Goal: Task Accomplishment & Management: Use online tool/utility

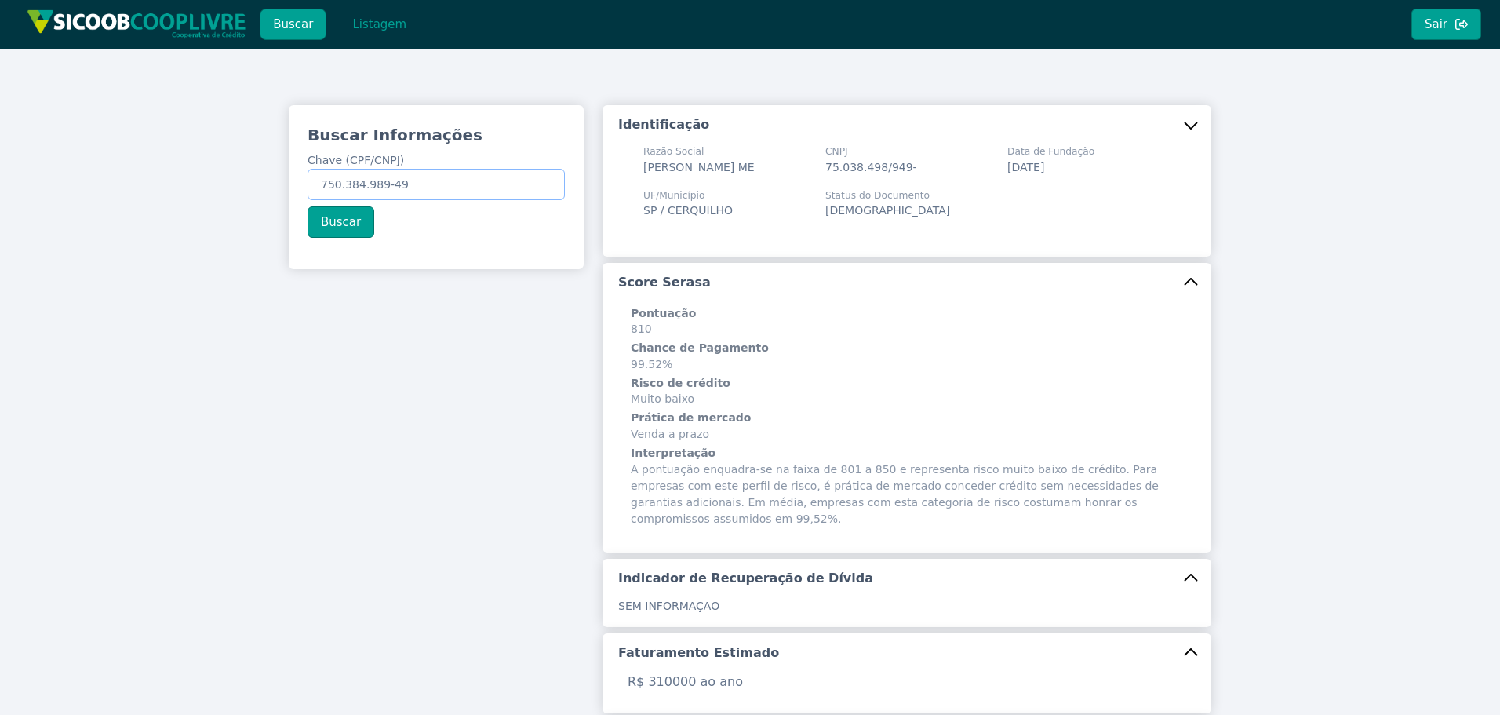
drag, startPoint x: 421, startPoint y: 180, endPoint x: 111, endPoint y: 139, distance: 311.9
click at [185, 151] on div "Buscar Informações Chave (CPF/CNPJ) 750.384.989-49 Buscar Identificação Razão S…" at bounding box center [750, 617] width 1500 height 1137
paste input "05.166.670/0001-04"
type input "05.166.670/0001-04"
click at [342, 219] on button "Buscar" at bounding box center [341, 221] width 67 height 31
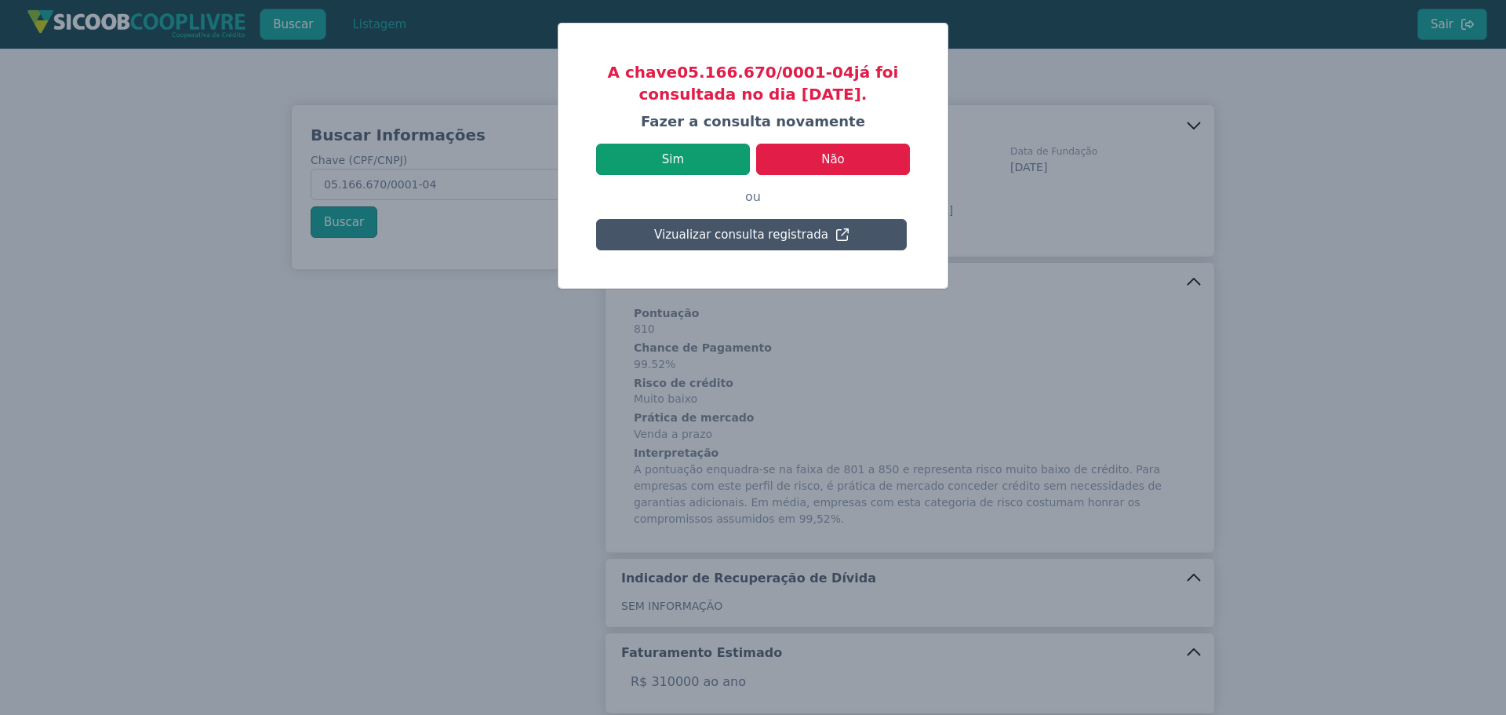
click at [719, 169] on button "Sim" at bounding box center [673, 159] width 154 height 31
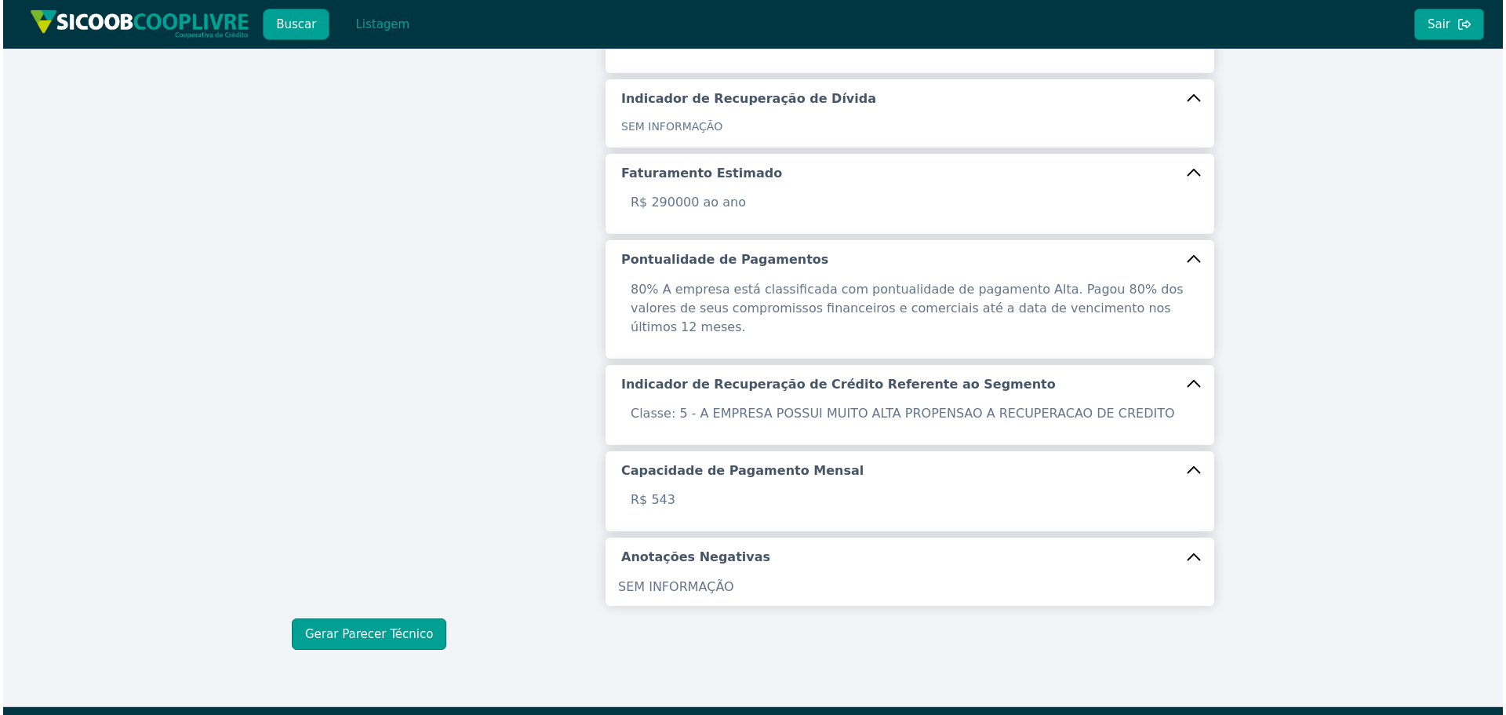
scroll to position [480, 0]
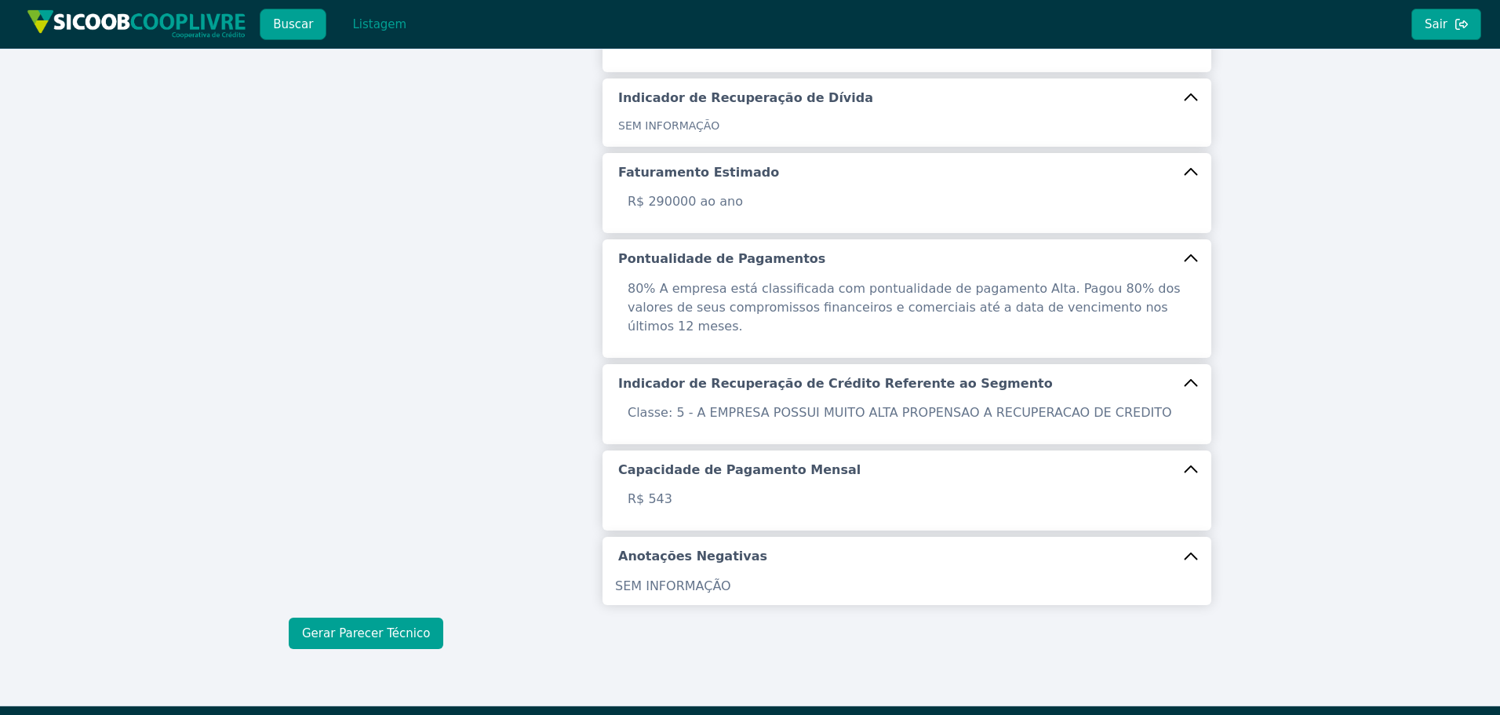
click at [417, 617] on button "Gerar Parecer Técnico" at bounding box center [366, 632] width 155 height 31
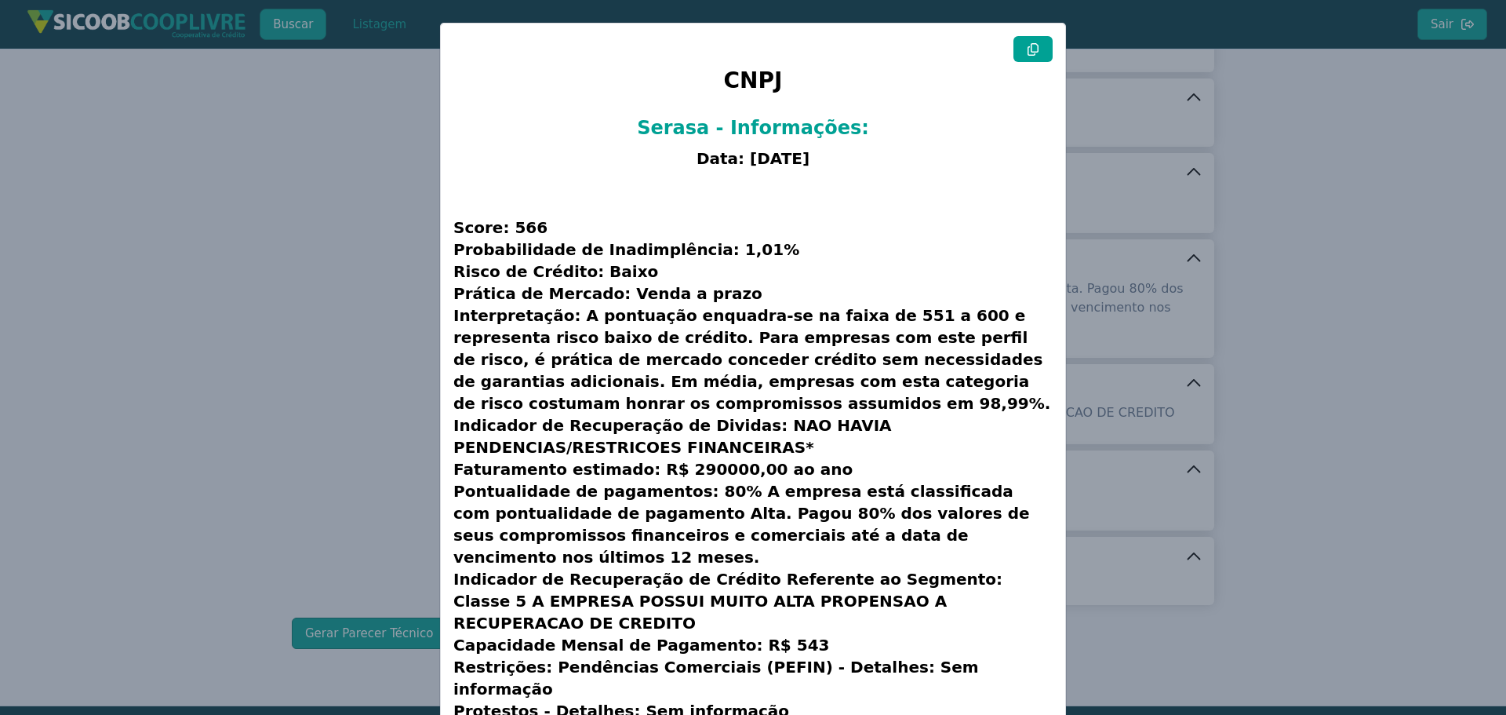
click at [1027, 56] on button at bounding box center [1033, 49] width 39 height 26
click at [401, 395] on modal-container "CNPJ Serasa - Informações: Data: [DATE] Score: 566 Probabilidade de Inadimplênc…" at bounding box center [753, 357] width 1506 height 715
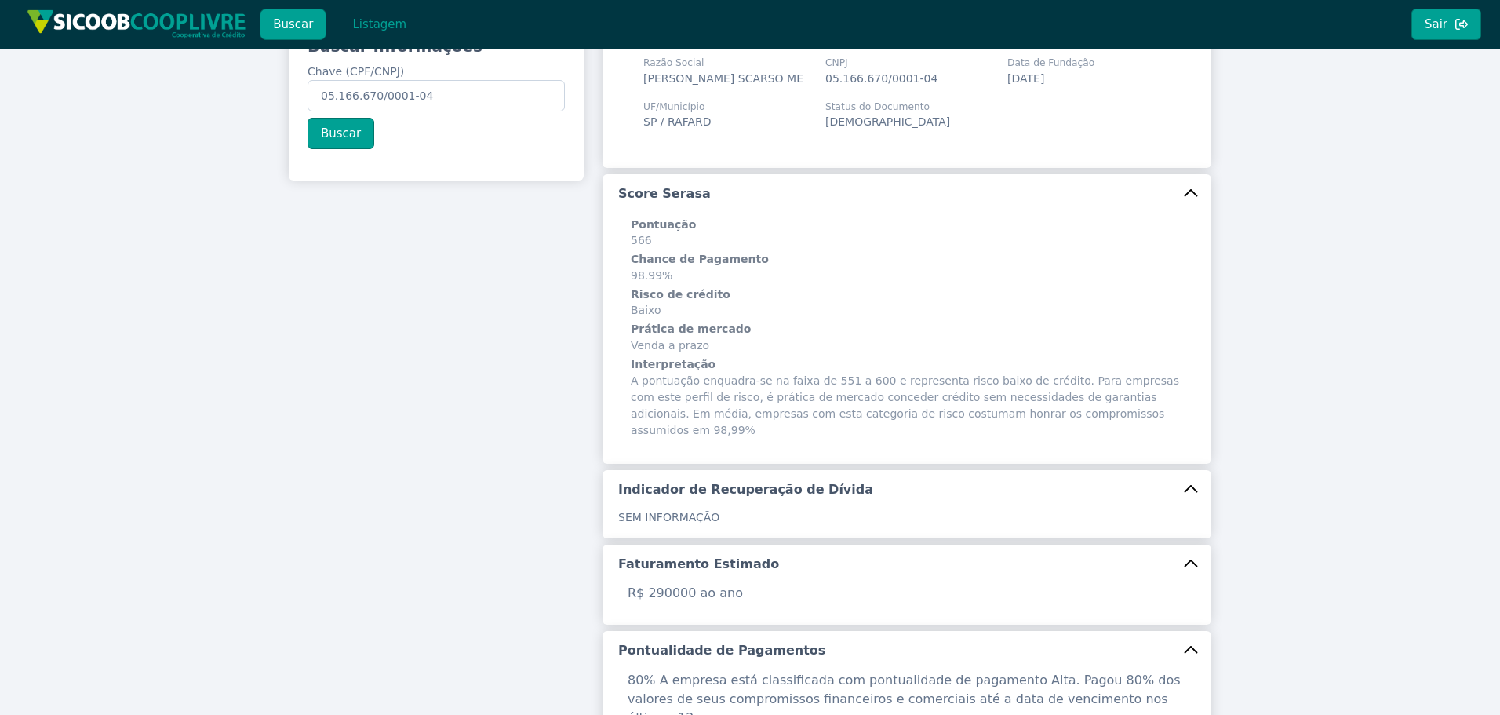
scroll to position [88, 0]
